Goal: Information Seeking & Learning: Find specific page/section

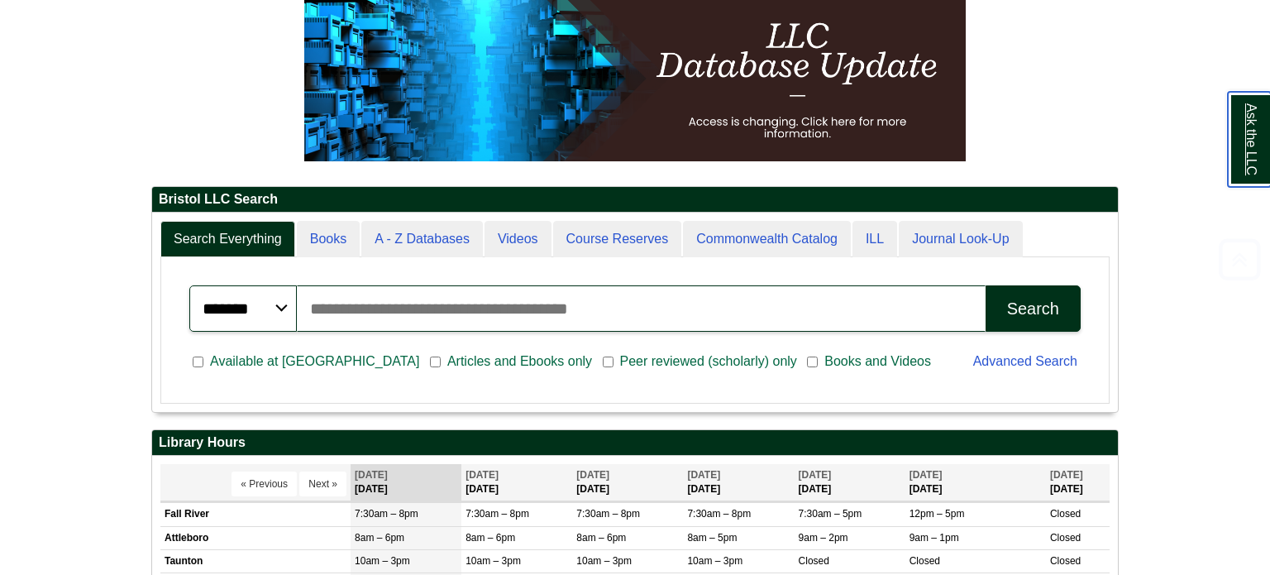
scroll to position [246, 0]
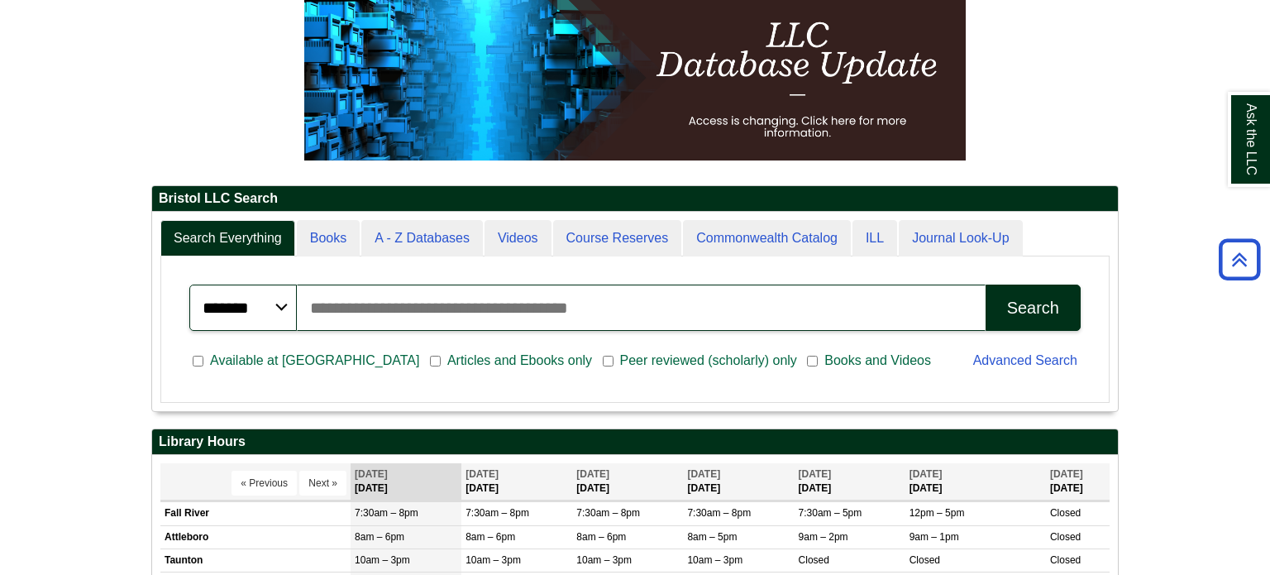
click at [564, 290] on input "Search articles, books, journals & more" at bounding box center [641, 307] width 689 height 46
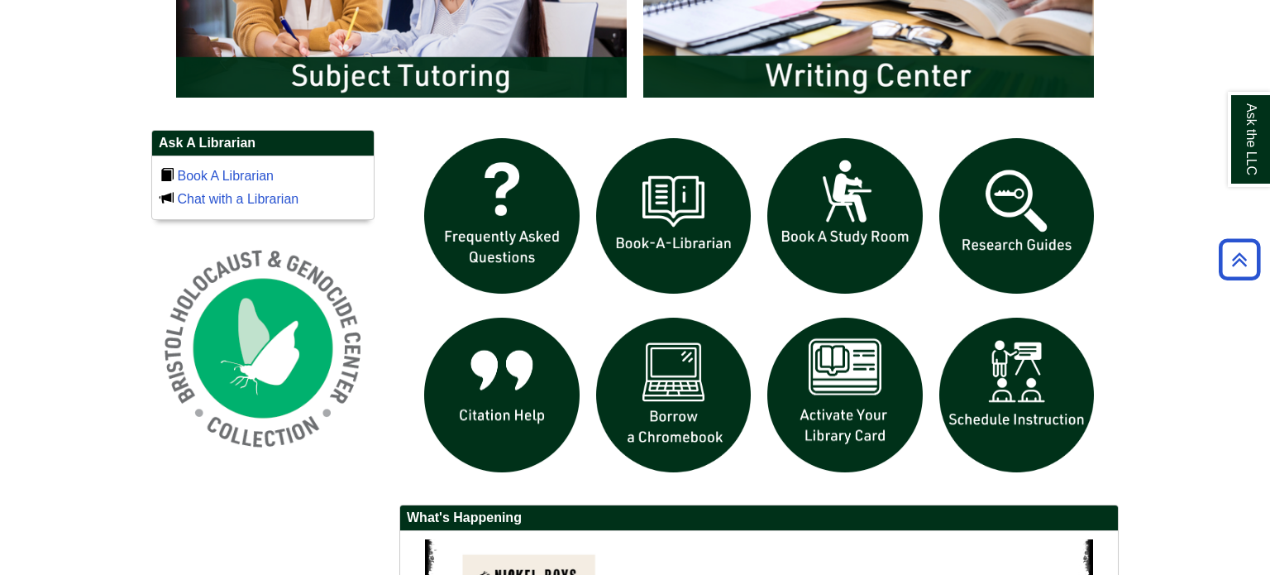
scroll to position [1057, 0]
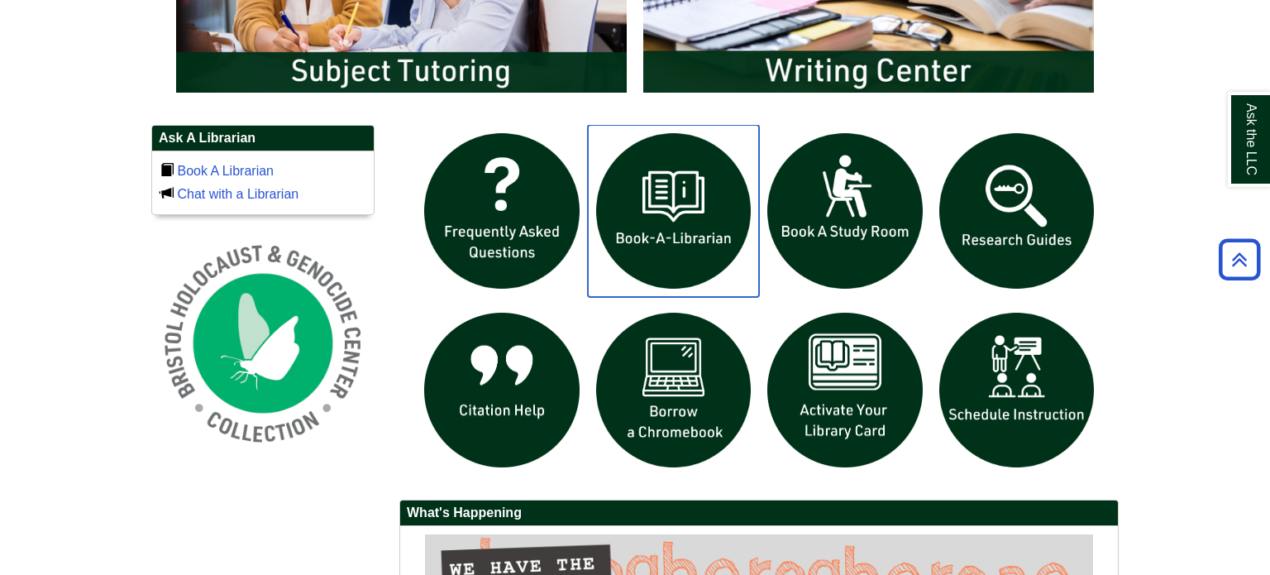
click at [681, 217] on img "slideshow" at bounding box center [674, 211] width 172 height 172
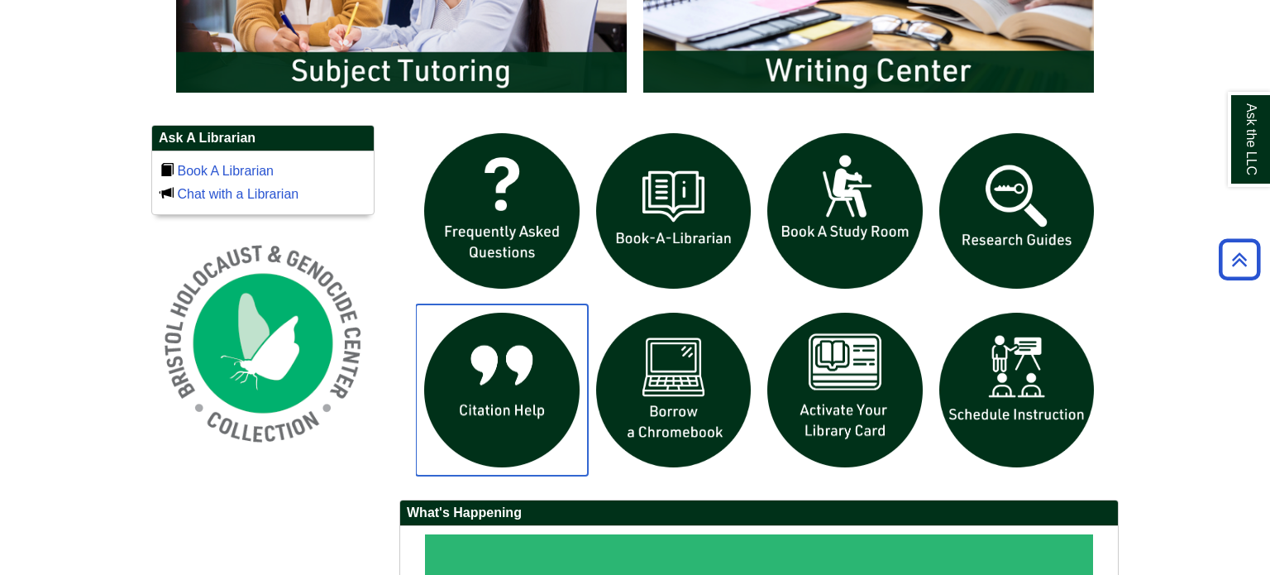
click at [519, 373] on img "slideshow" at bounding box center [502, 390] width 172 height 172
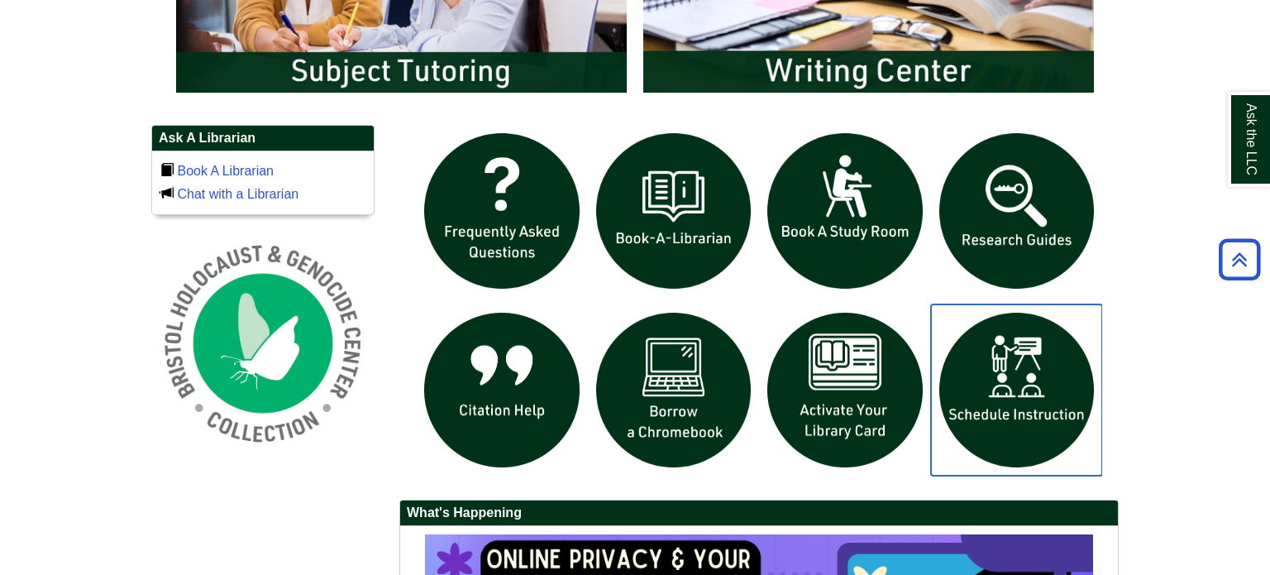
click at [985, 409] on img "slideshow" at bounding box center [1017, 390] width 172 height 172
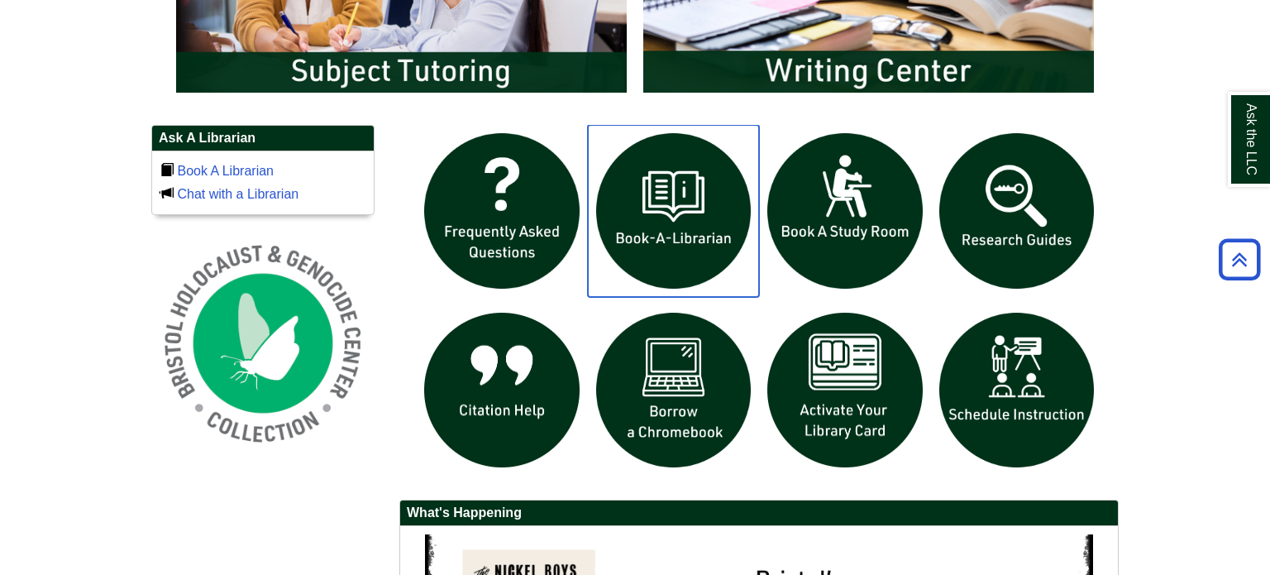
click at [699, 224] on img "slideshow" at bounding box center [674, 211] width 172 height 172
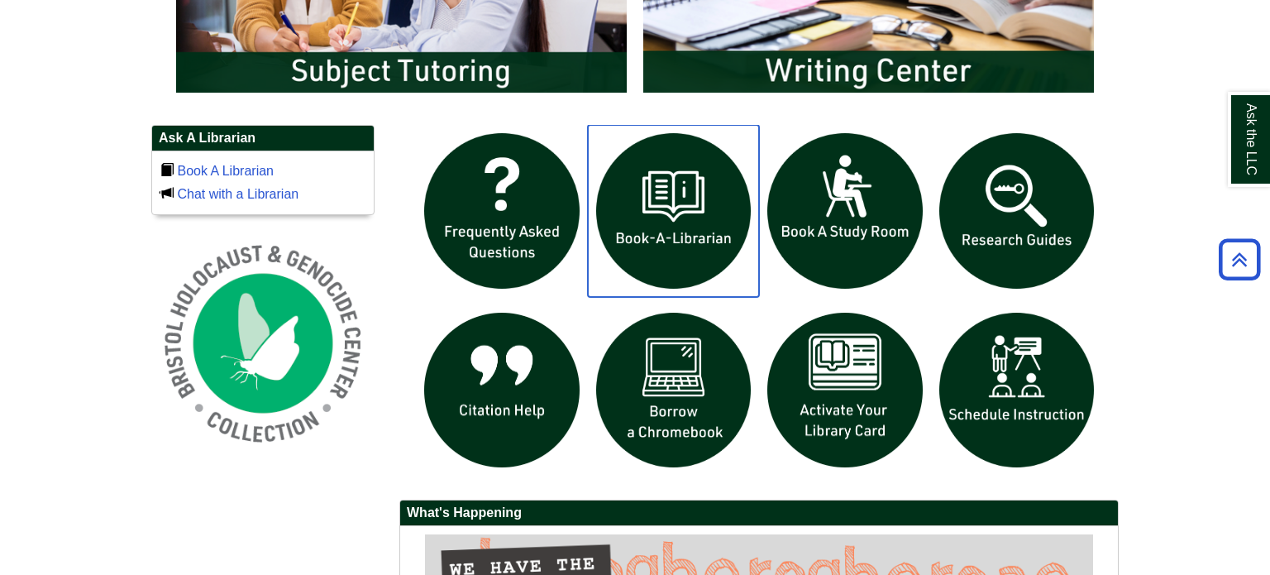
click at [714, 191] on img "slideshow" at bounding box center [674, 211] width 172 height 172
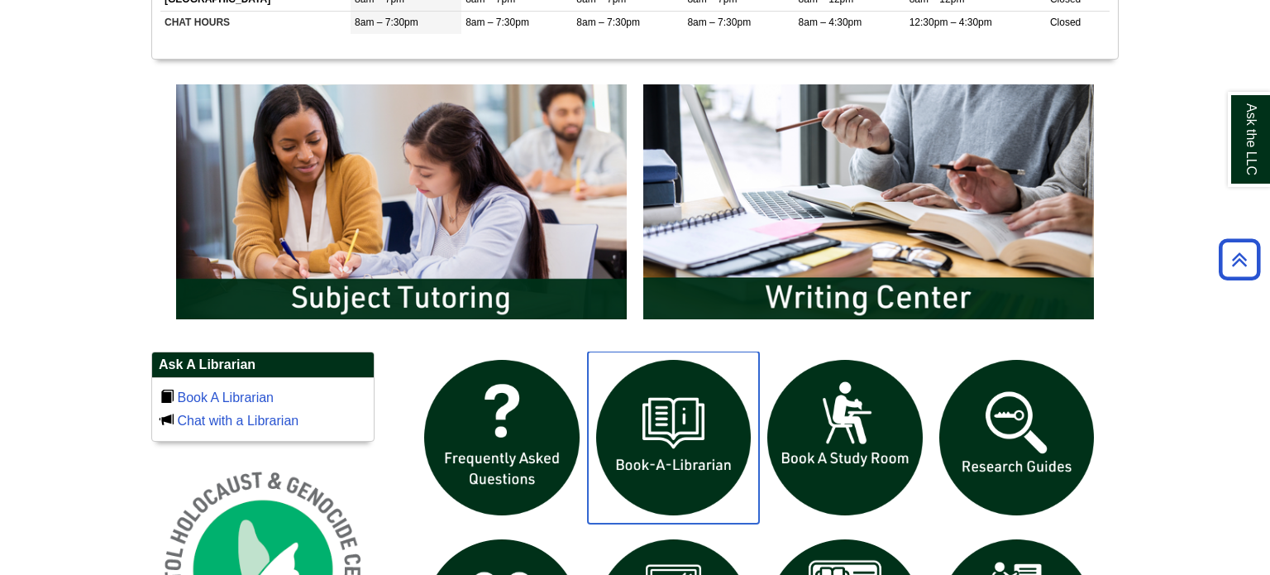
scroll to position [829, 0]
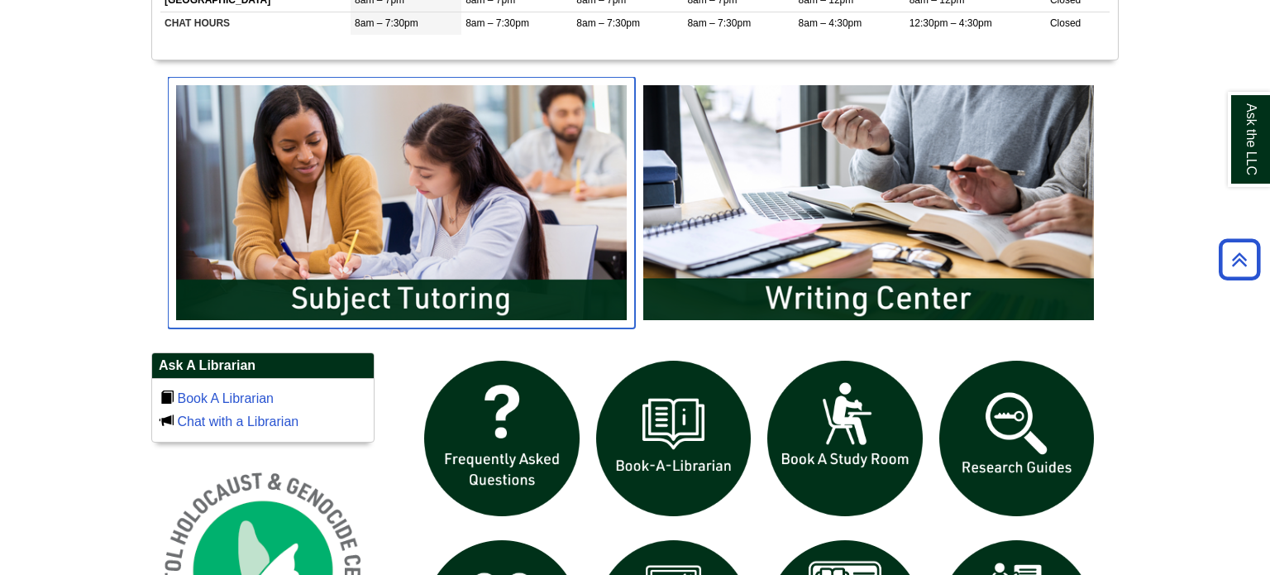
click at [517, 235] on img "slideshow" at bounding box center [401, 202] width 467 height 251
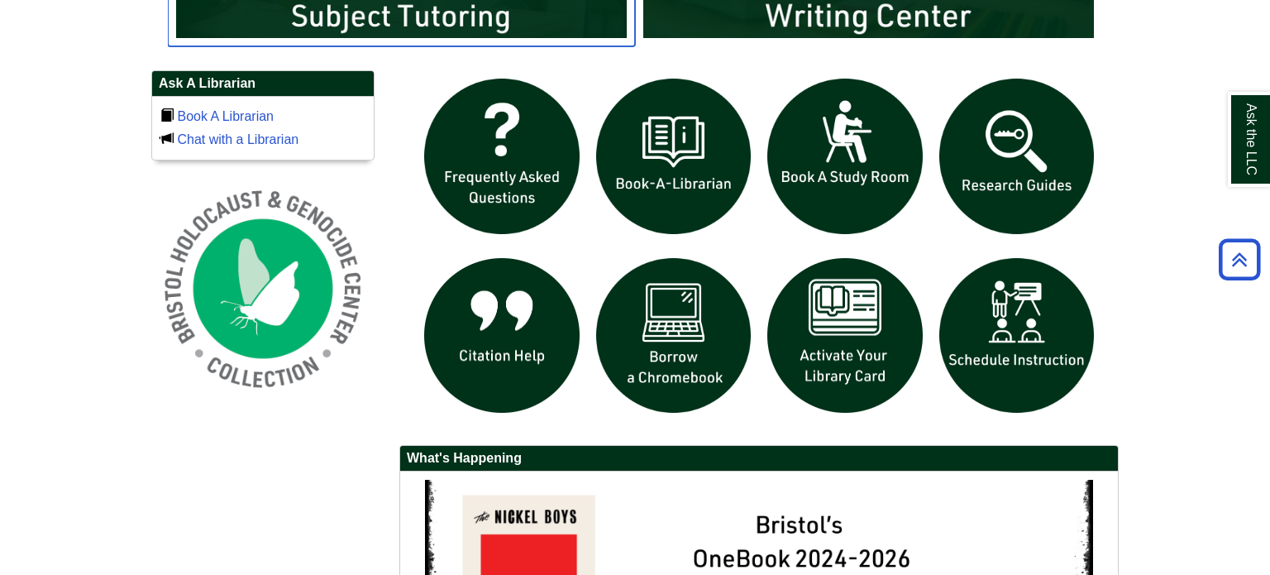
scroll to position [1113, 0]
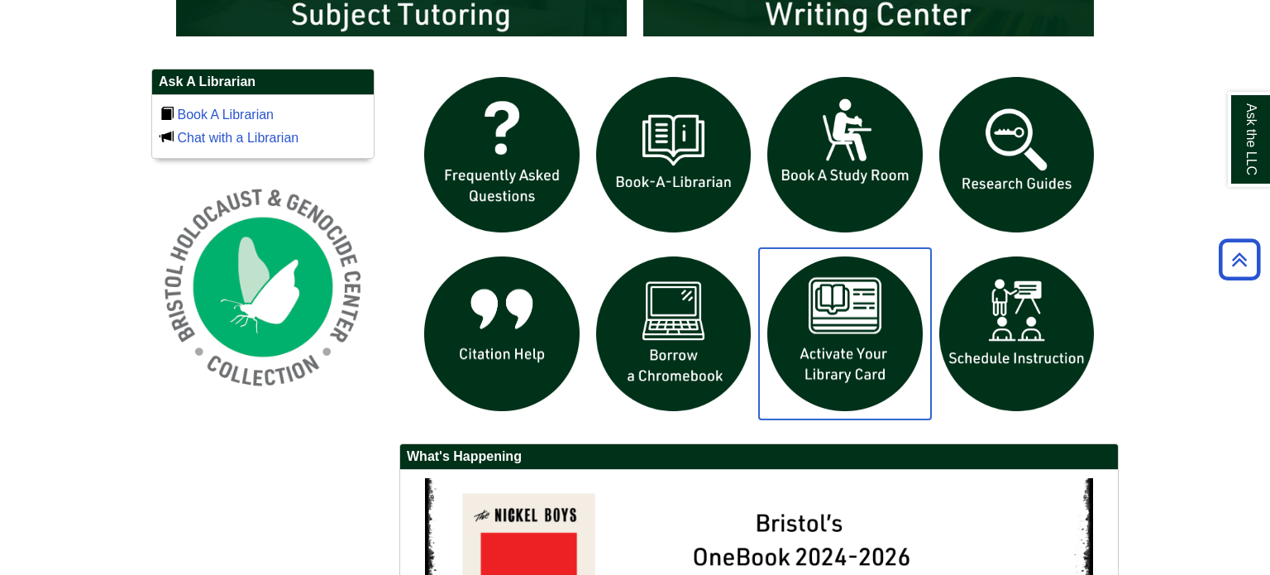
click at [813, 356] on img "slideshow" at bounding box center [845, 334] width 172 height 172
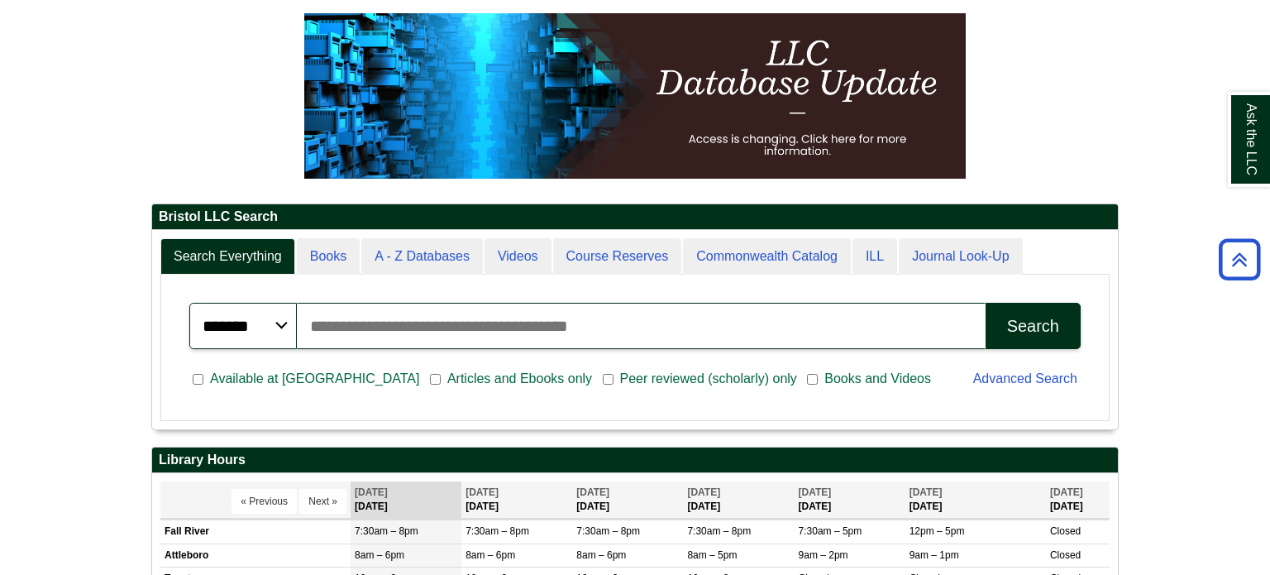
scroll to position [226, 0]
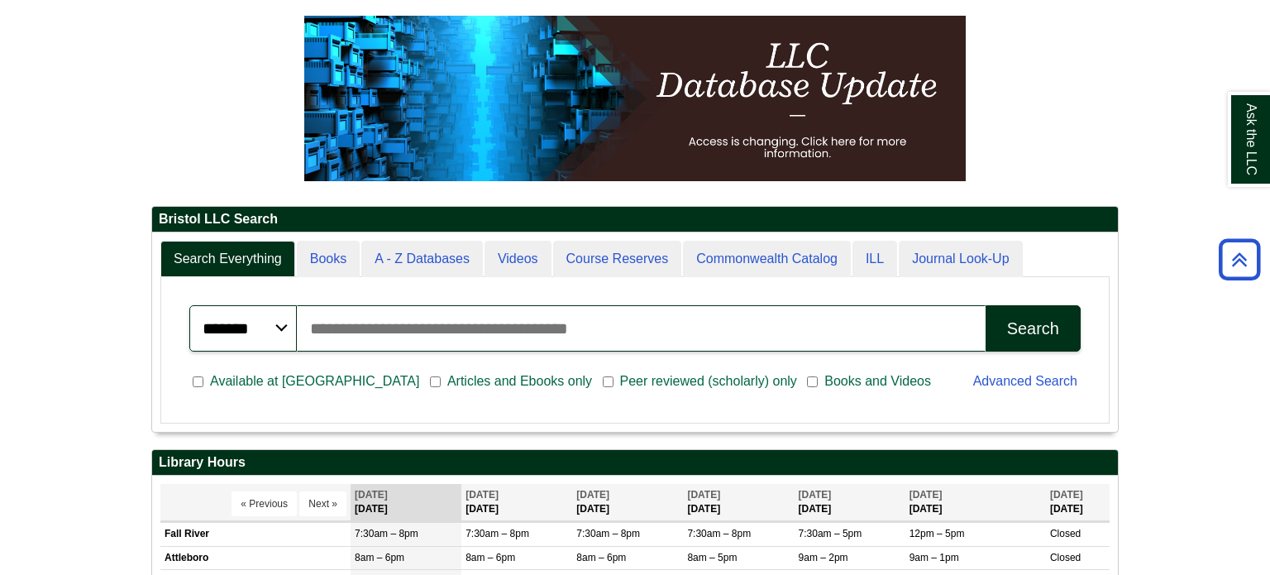
click at [523, 337] on input "Search articles, books, journals & more" at bounding box center [641, 328] width 689 height 46
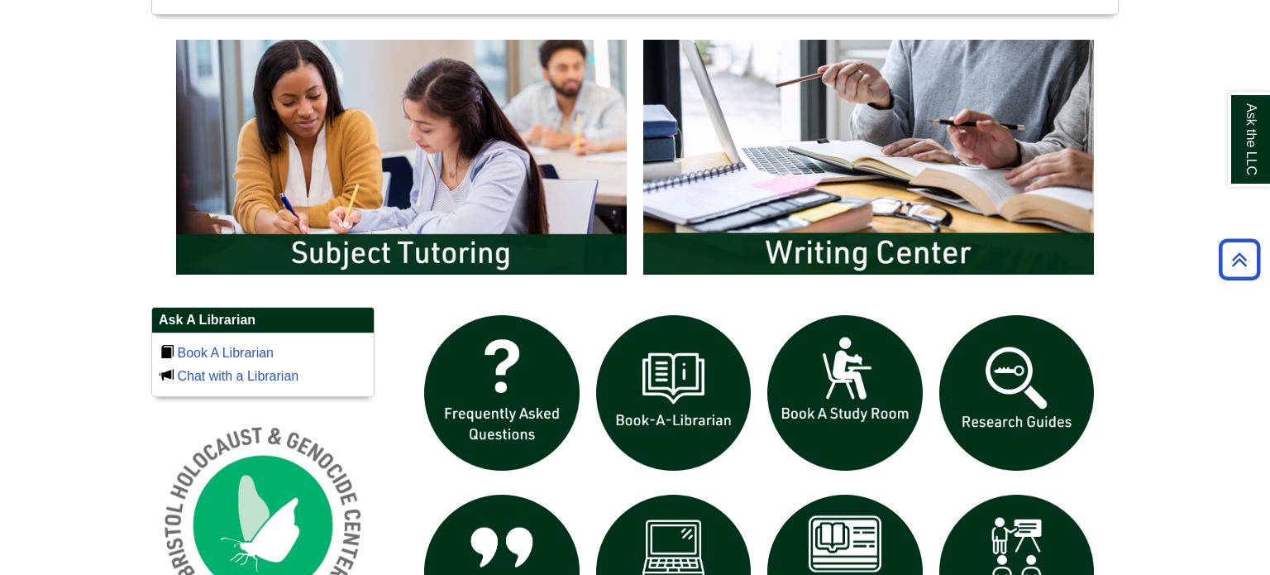
scroll to position [880, 0]
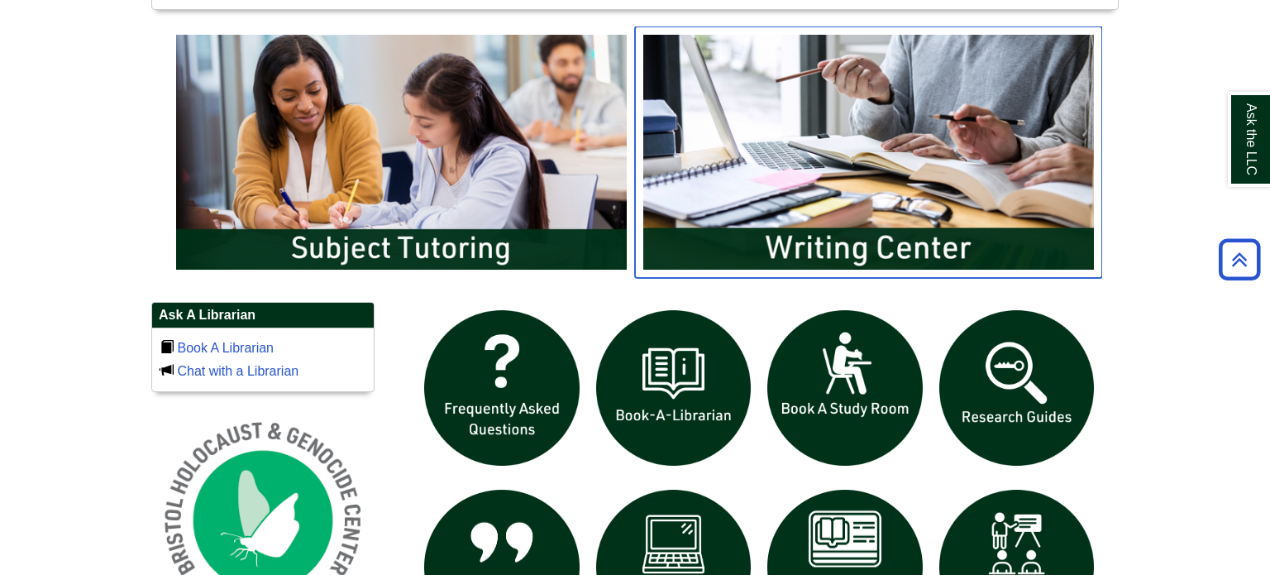
click at [823, 207] on img "slideshow" at bounding box center [868, 151] width 467 height 251
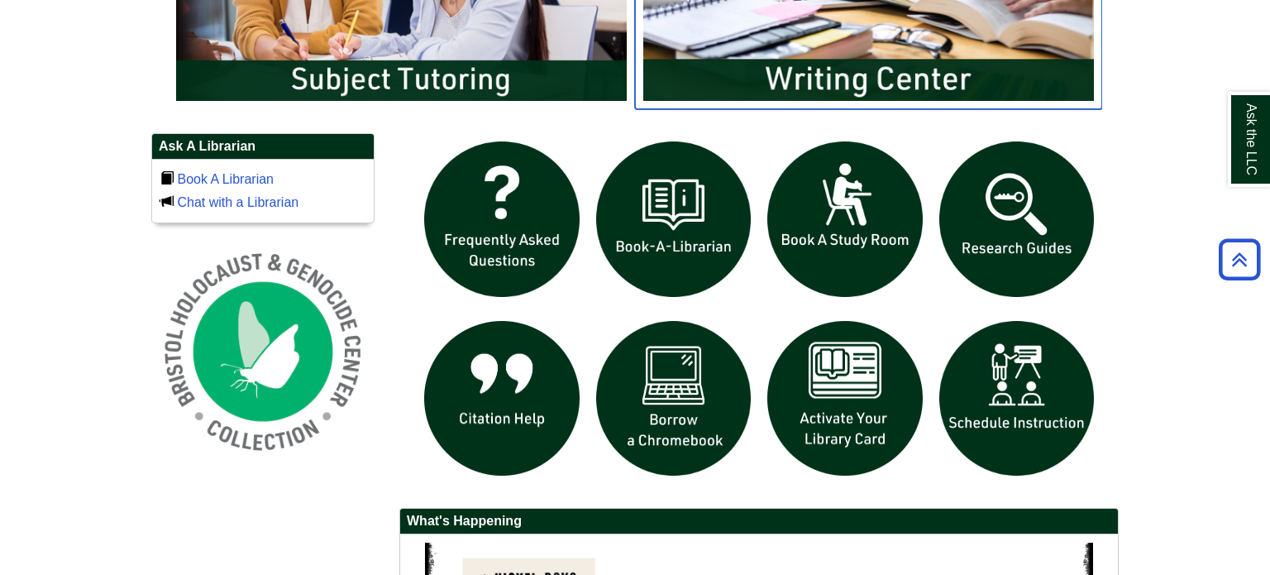
scroll to position [1050, 0]
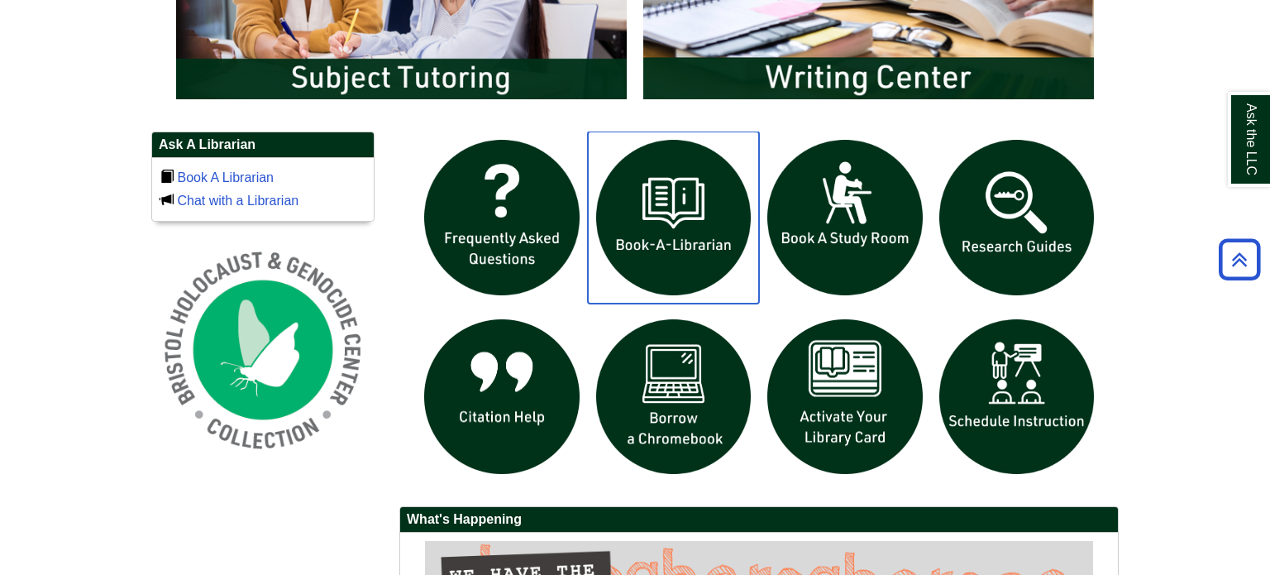
click at [731, 240] on img "slideshow" at bounding box center [674, 217] width 172 height 172
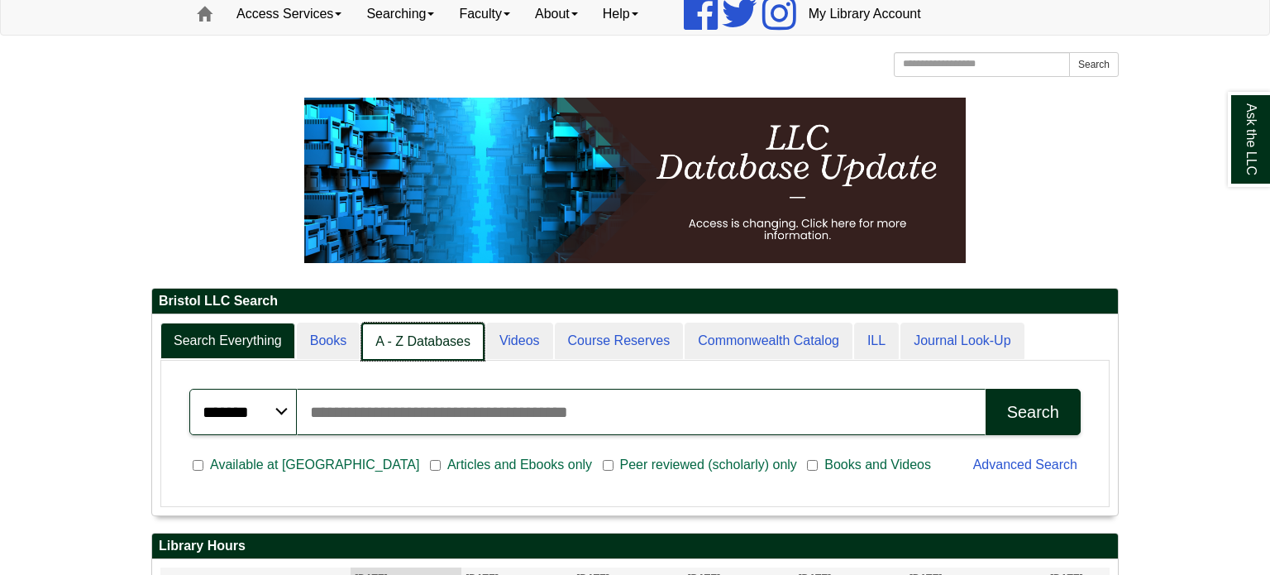
scroll to position [8, 7]
click at [427, 345] on link "A - Z Databases" at bounding box center [422, 342] width 123 height 39
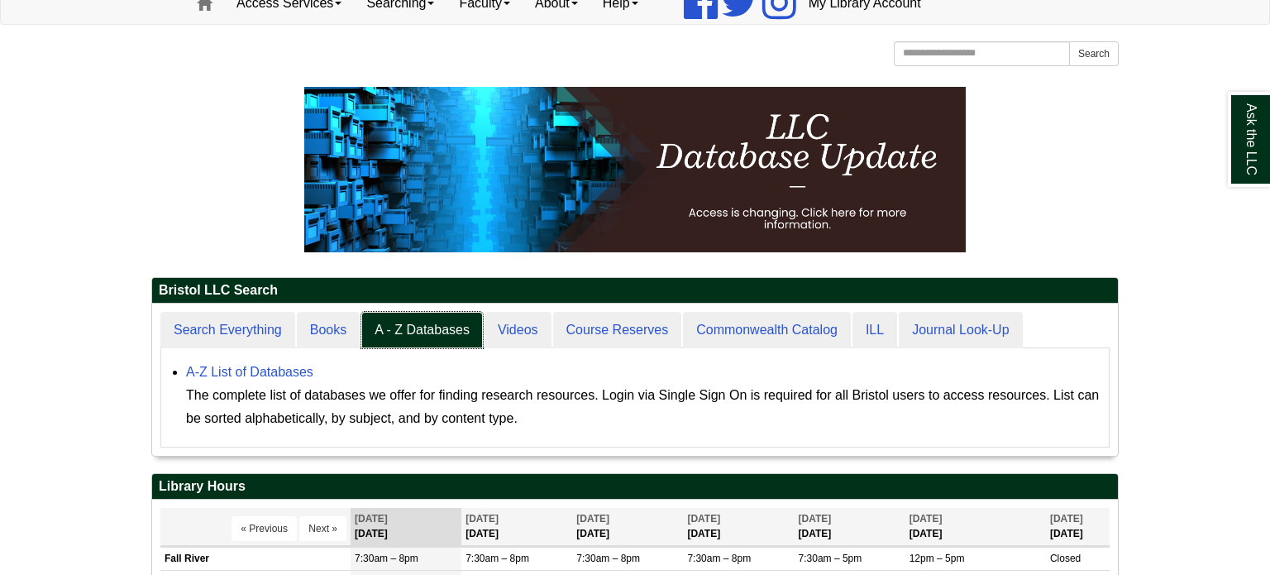
scroll to position [152, 966]
click at [240, 368] on link "A-Z List of Databases" at bounding box center [249, 372] width 127 height 14
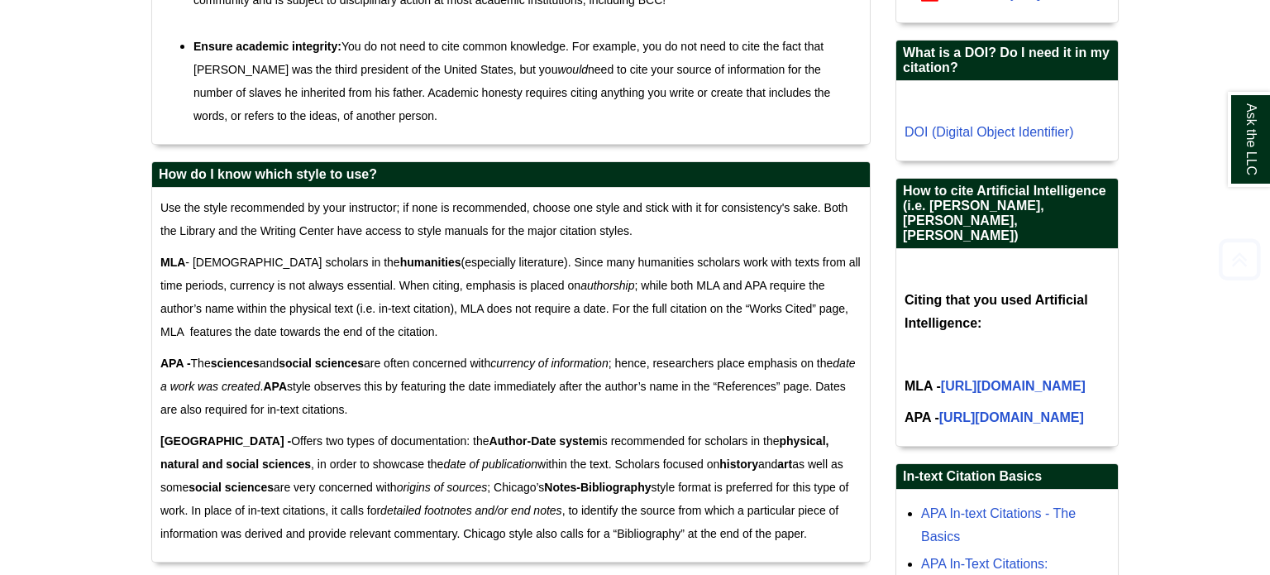
scroll to position [1088, 0]
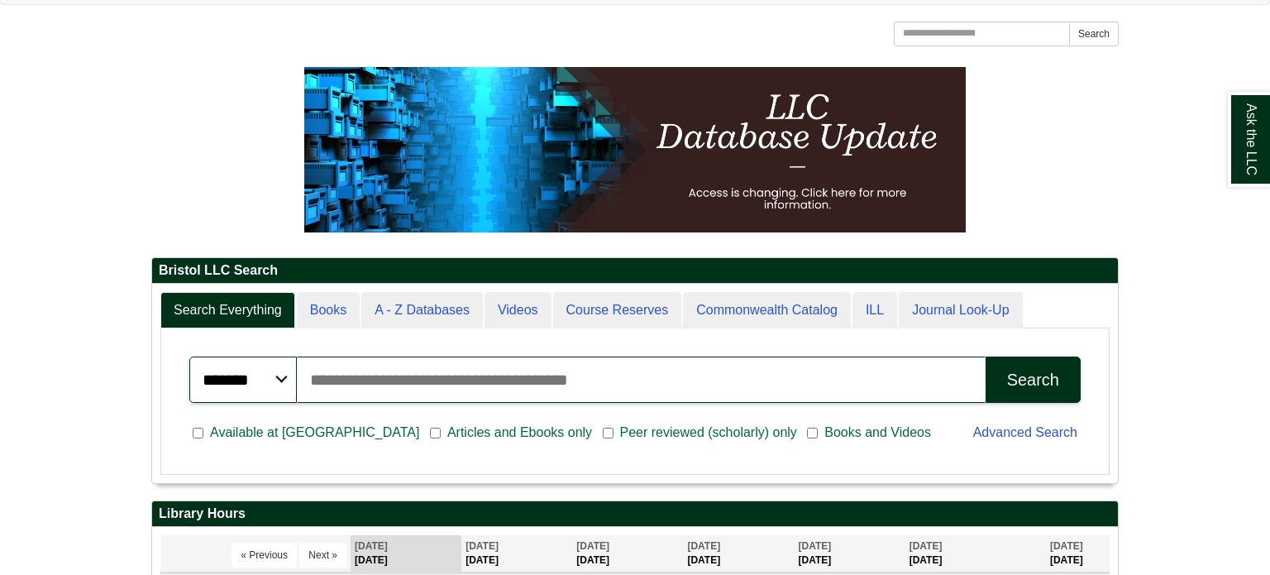
click at [474, 378] on input "Search articles, books, journals & more" at bounding box center [641, 379] width 689 height 46
click at [423, 389] on input "Search articles, books, journals & more" at bounding box center [641, 379] width 689 height 46
type input "**********"
click at [986, 356] on button "Search" at bounding box center [1033, 379] width 95 height 46
